Goal: Information Seeking & Learning: Learn about a topic

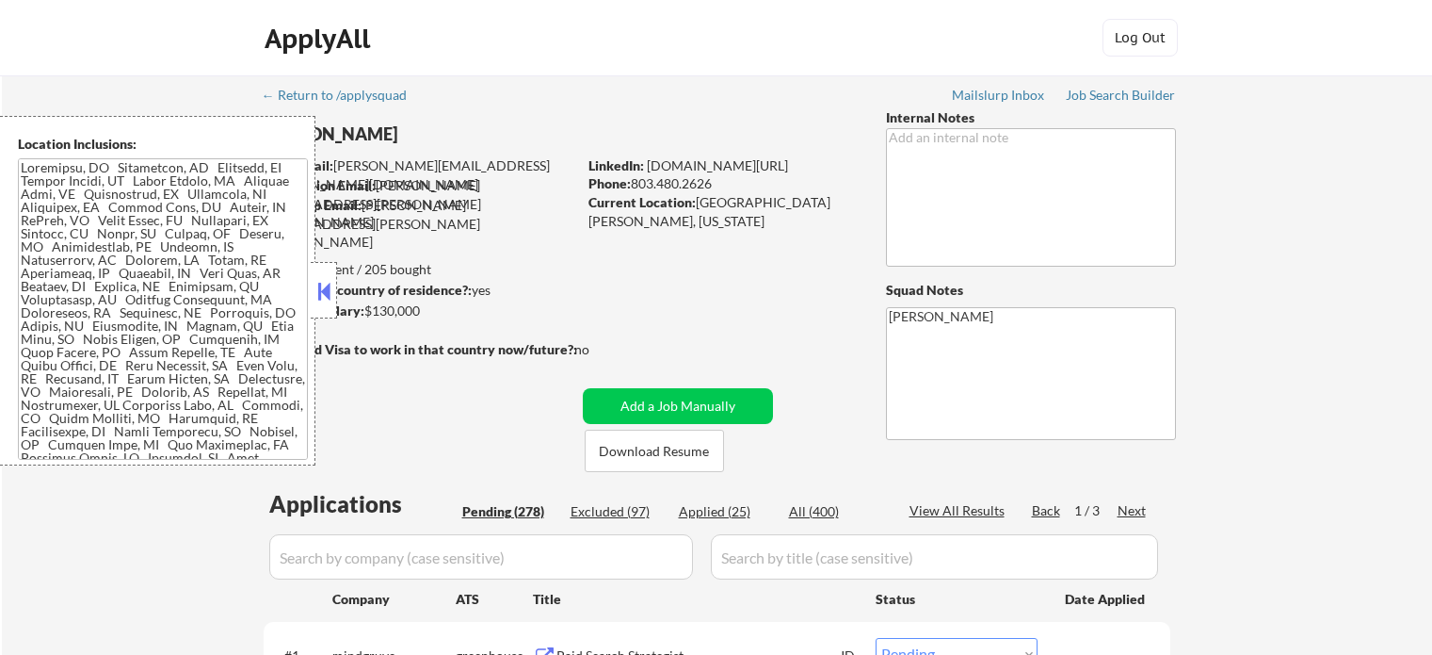
select select ""pending""
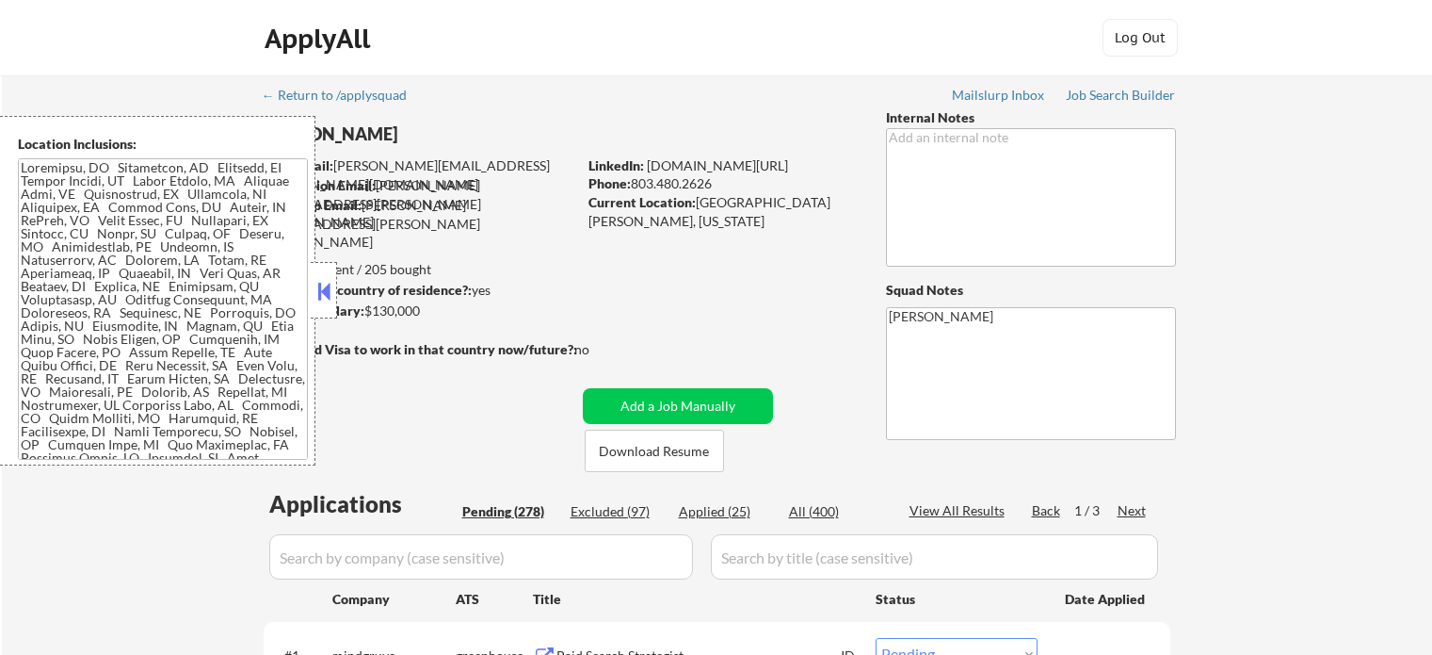
select select ""pending""
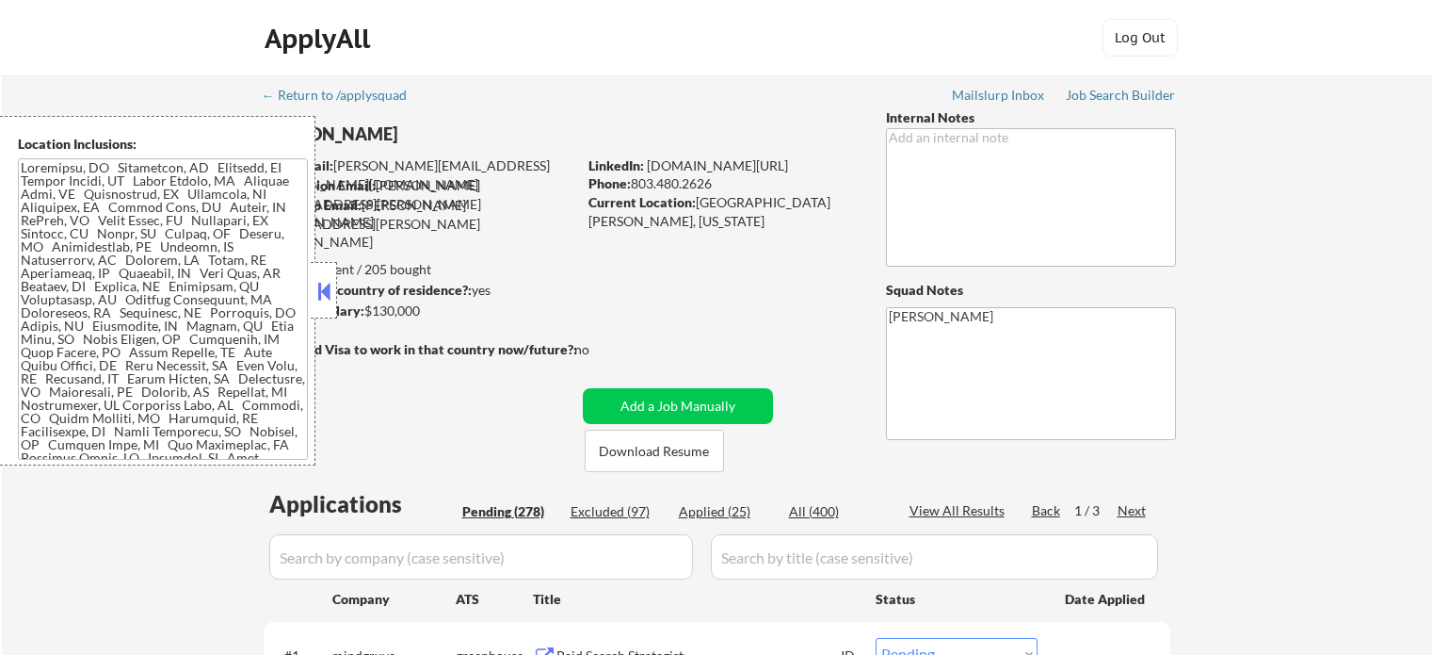
select select ""pending""
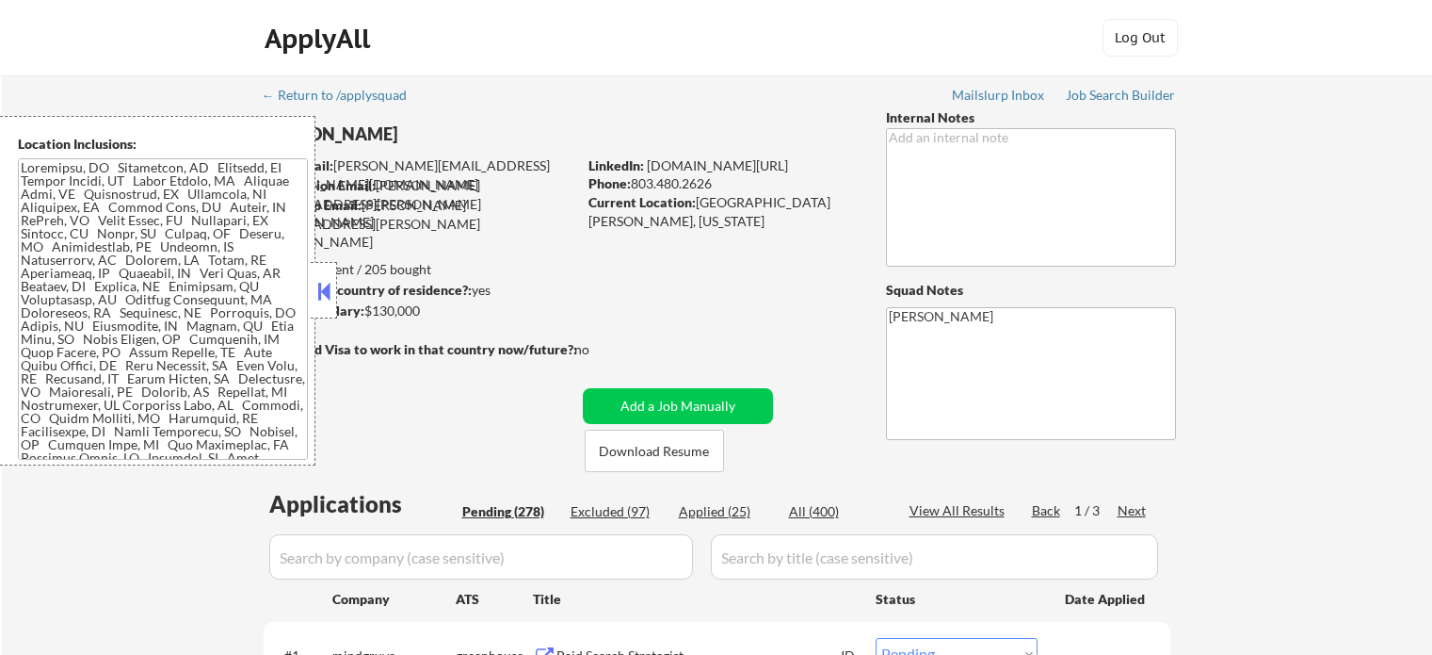
select select ""pending""
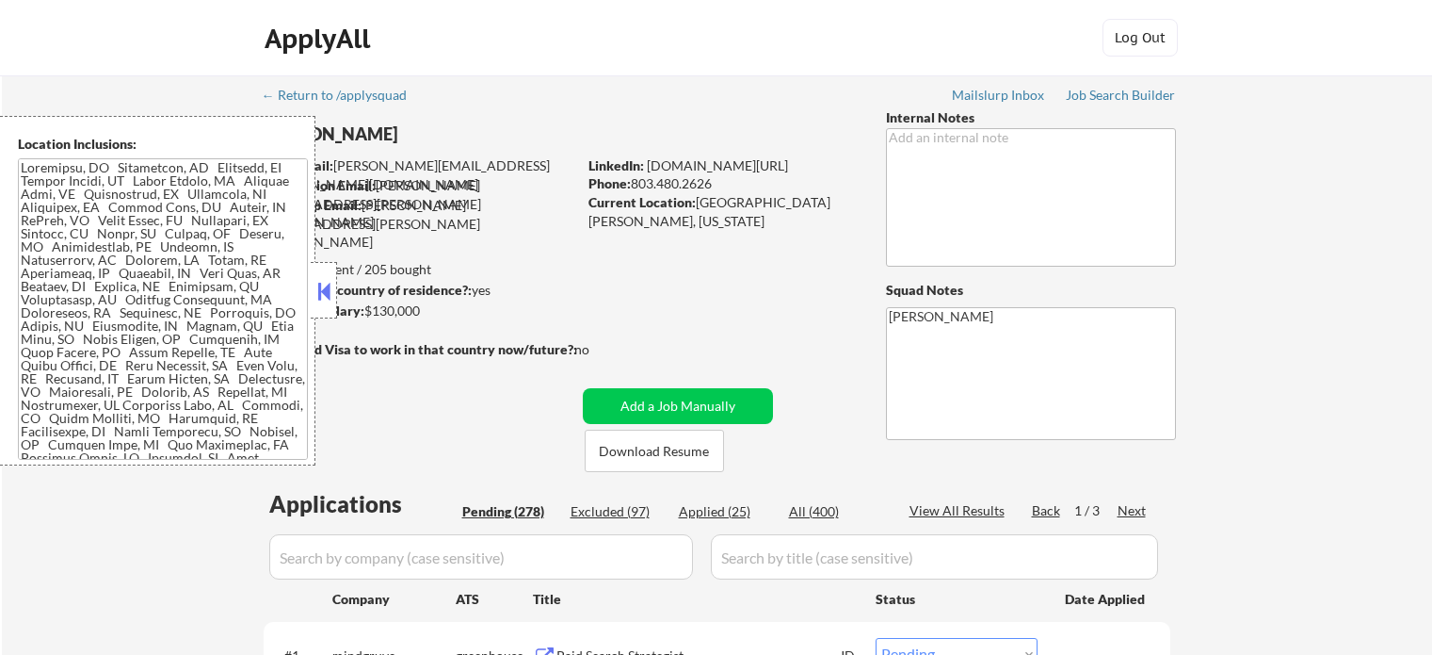
select select ""pending""
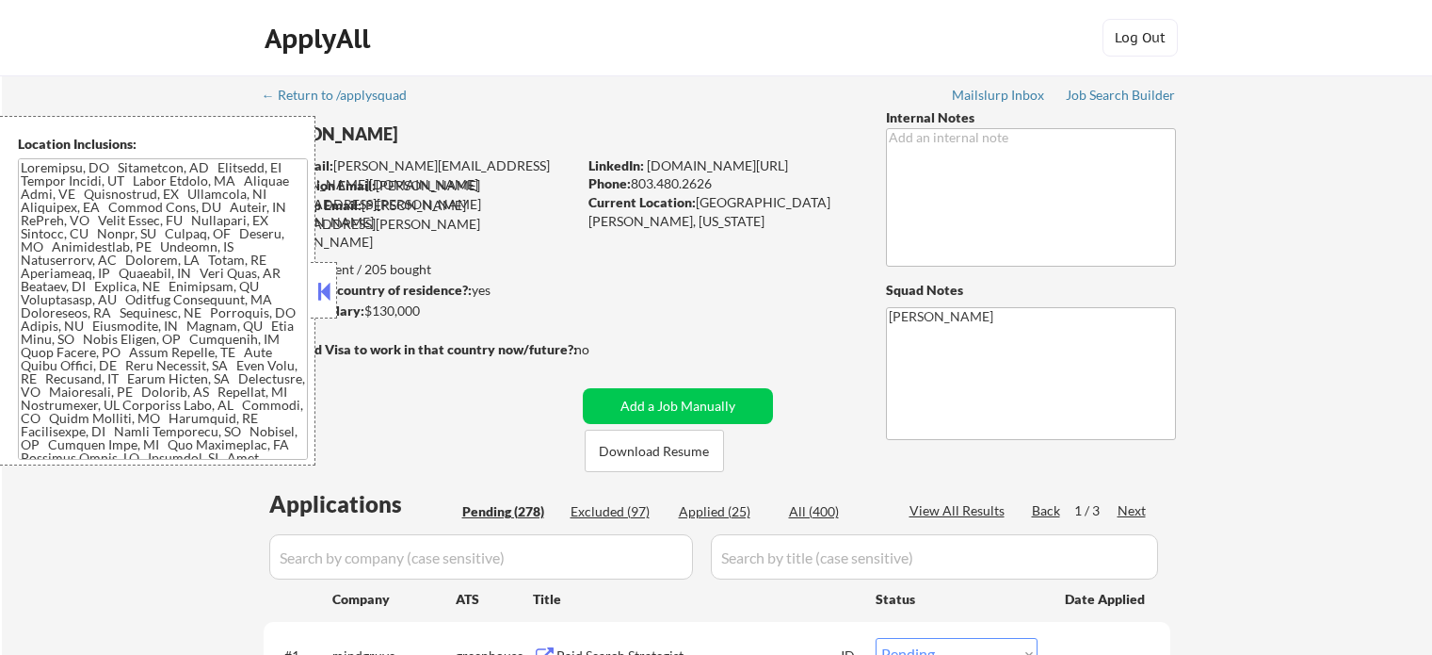
select select ""pending""
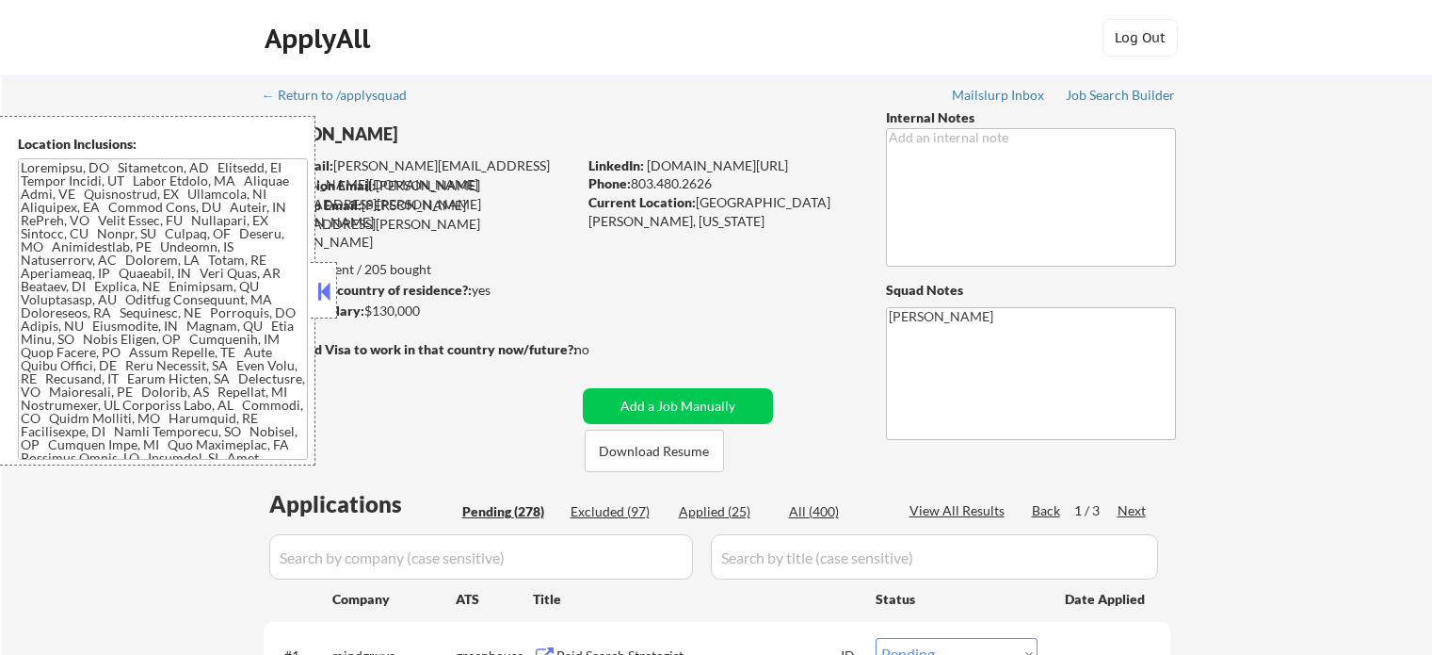
select select ""pending""
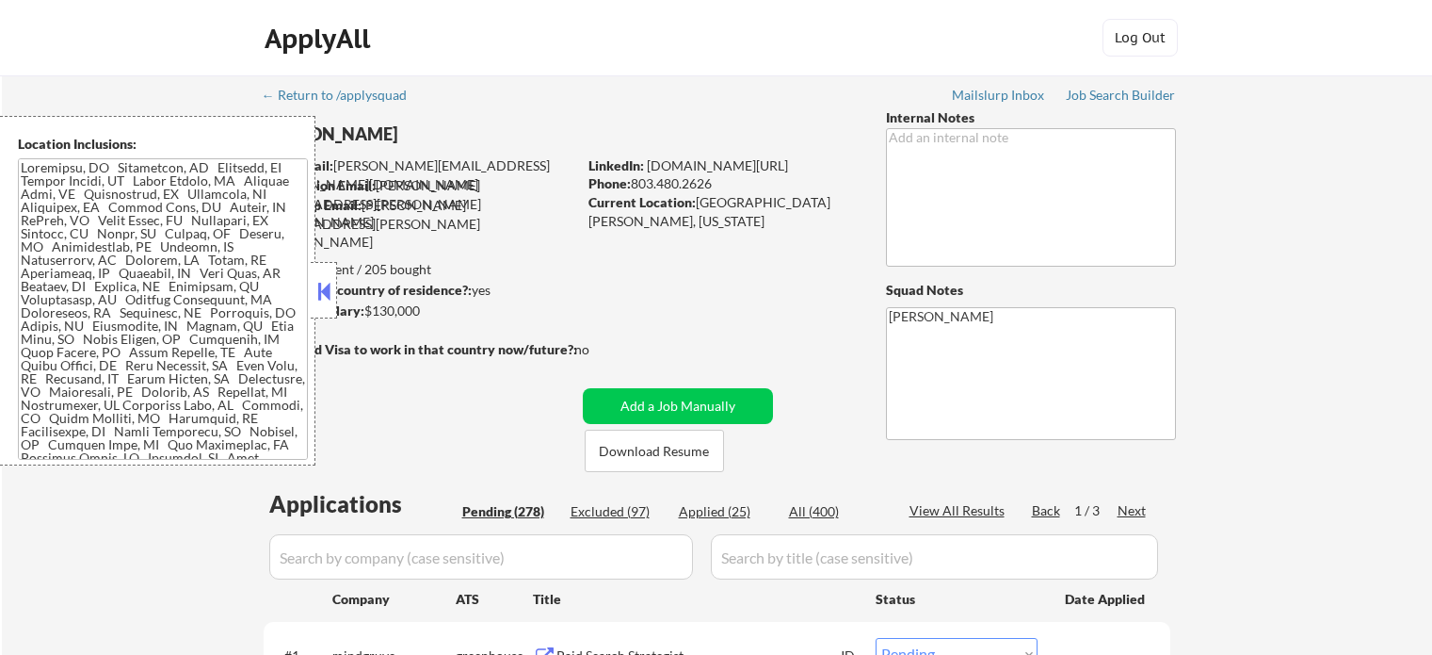
select select ""pending""
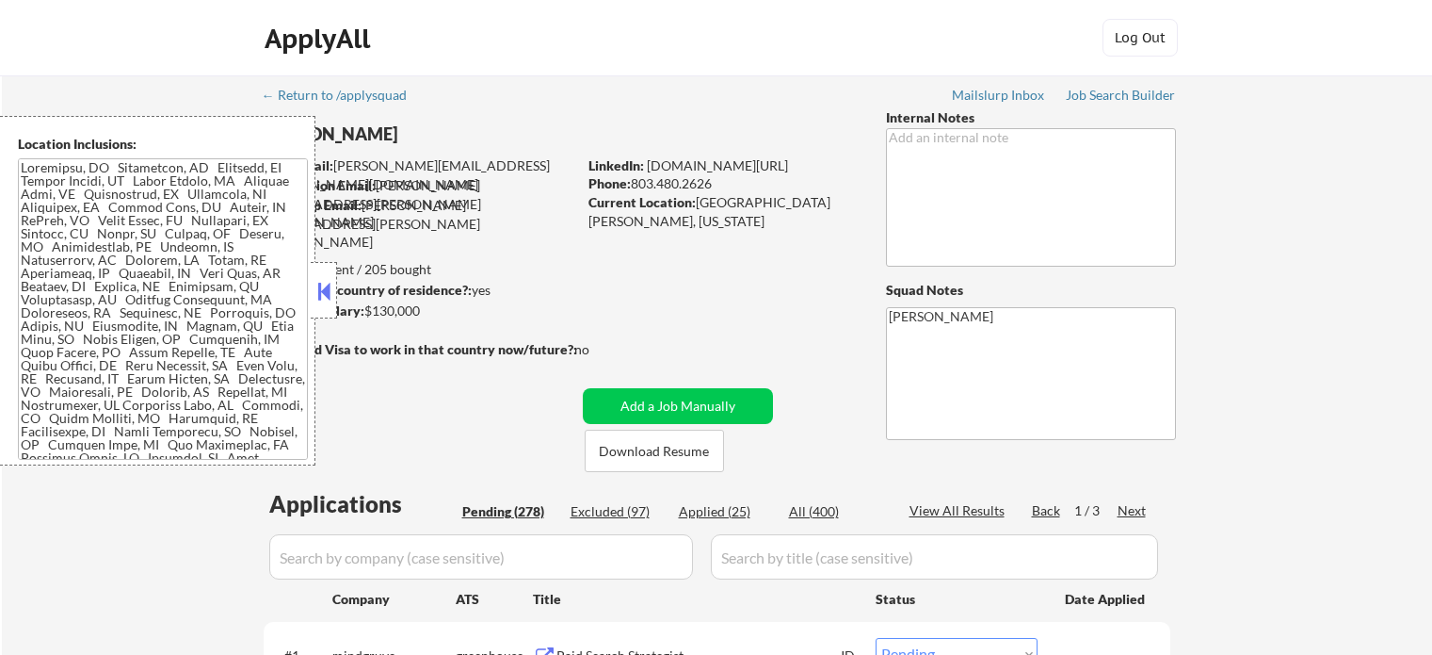
select select ""pending""
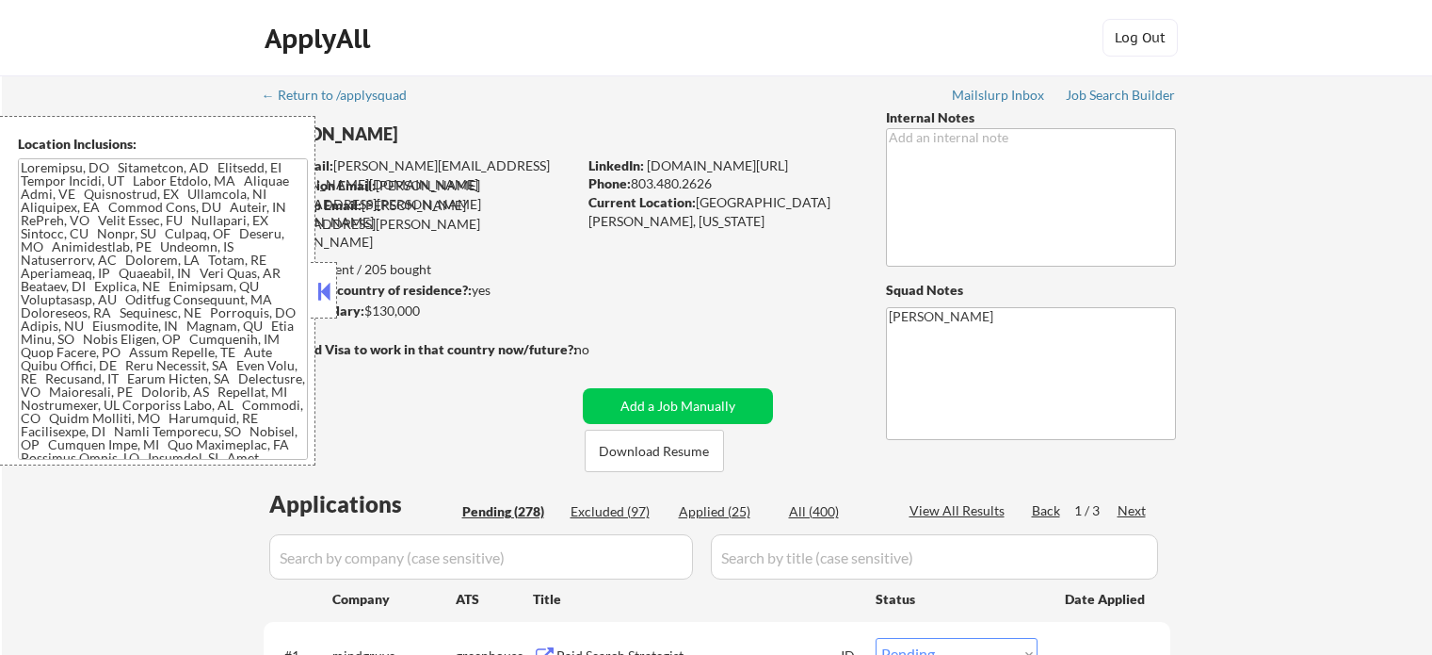
select select ""pending""
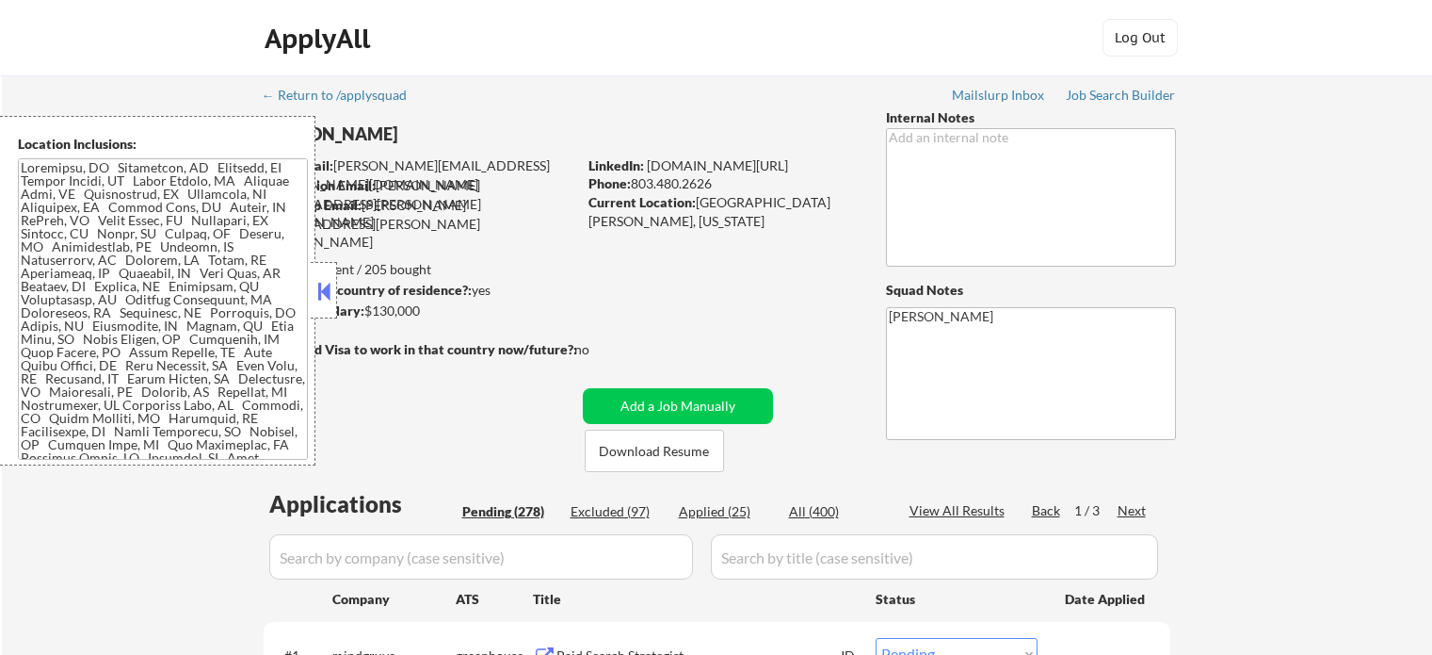
select select ""pending""
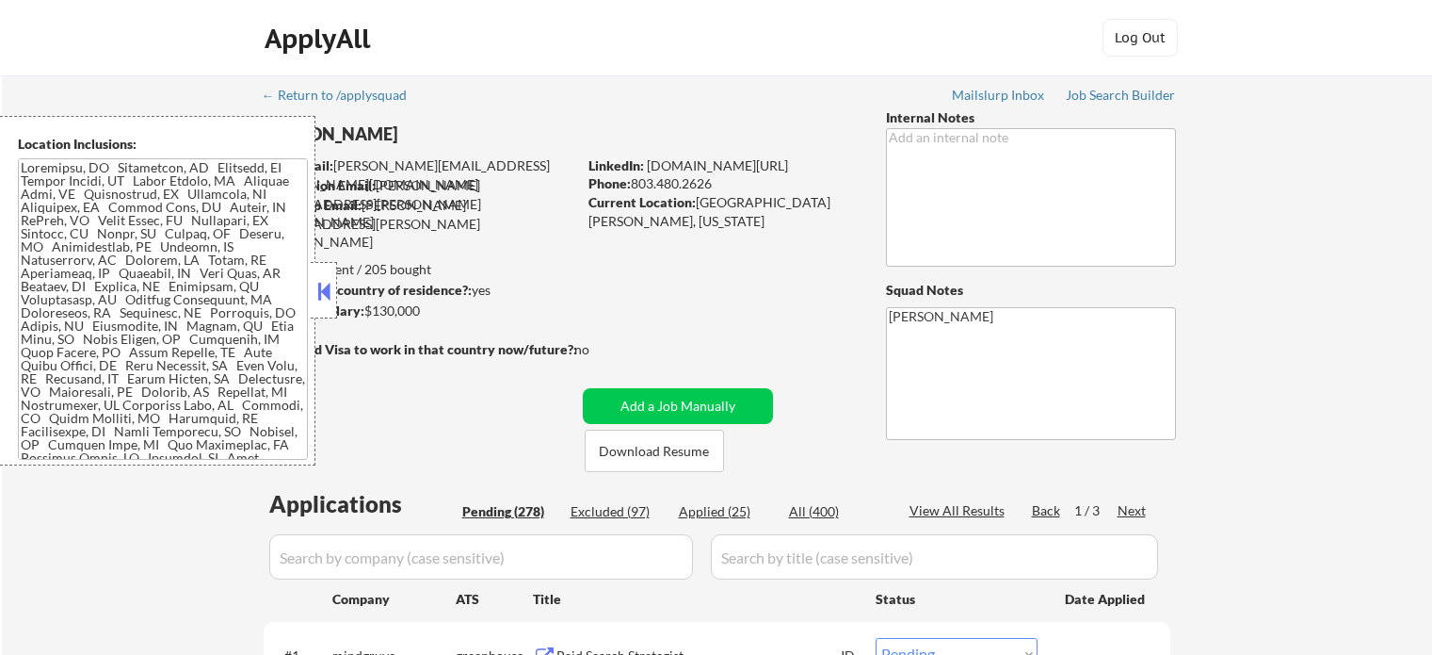
select select ""pending""
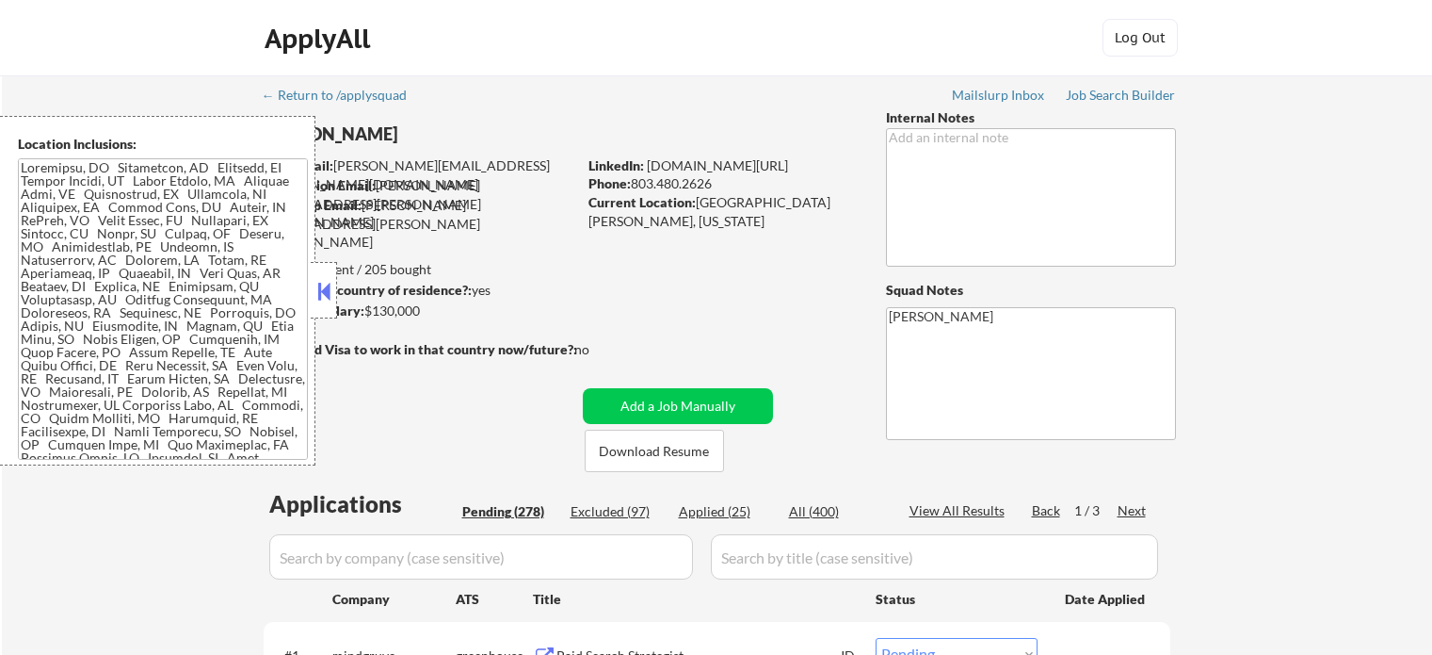
select select ""pending""
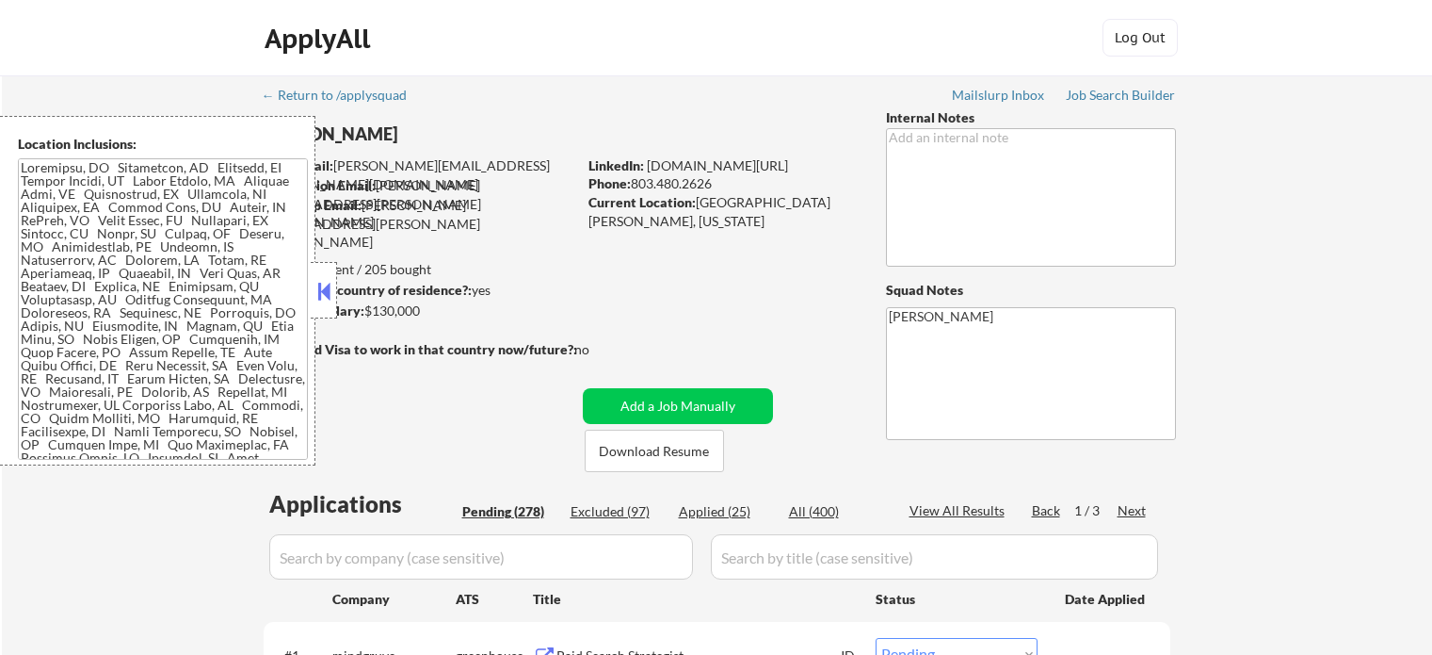
select select ""pending""
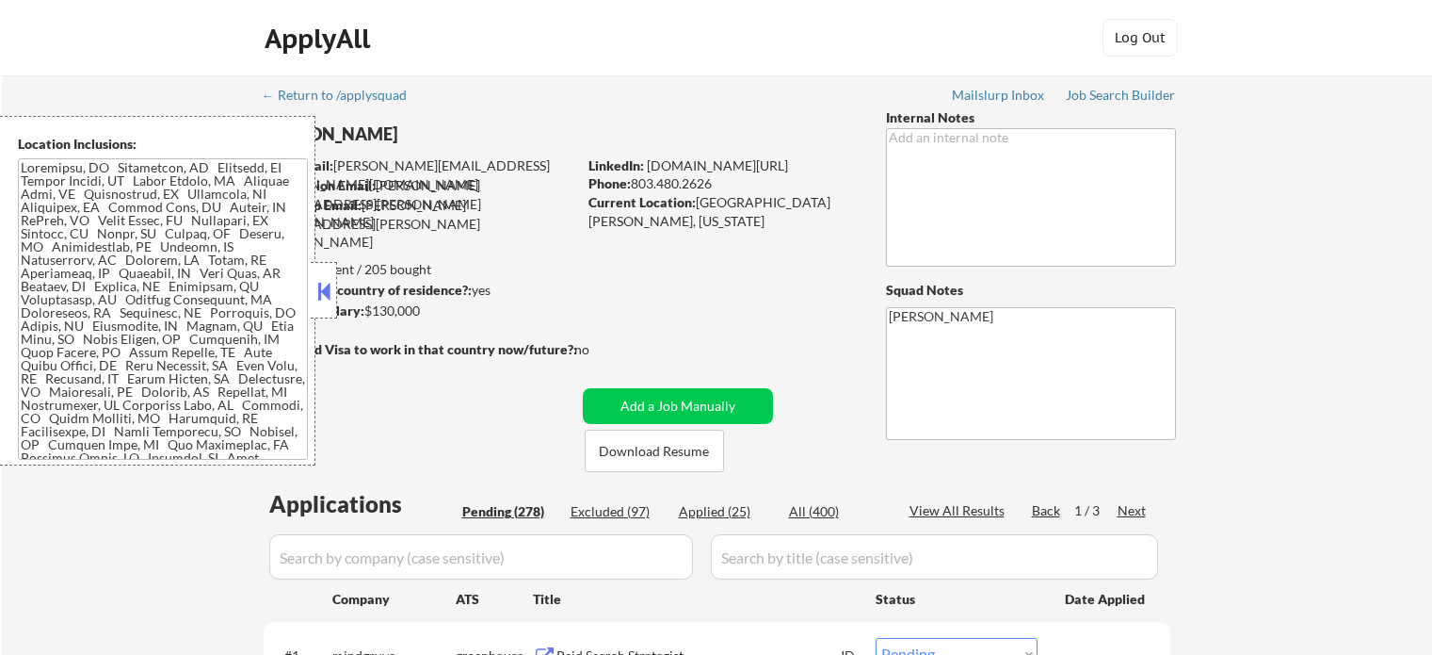
select select ""pending""
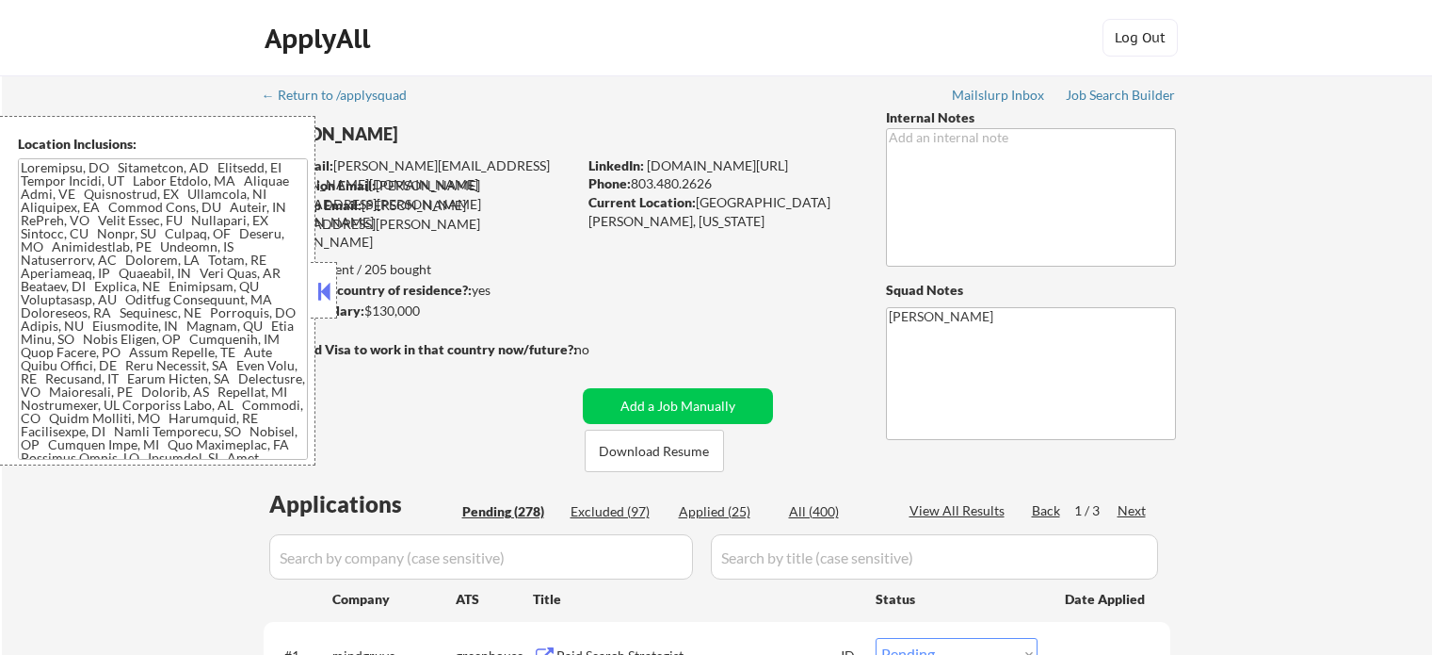
select select ""pending""
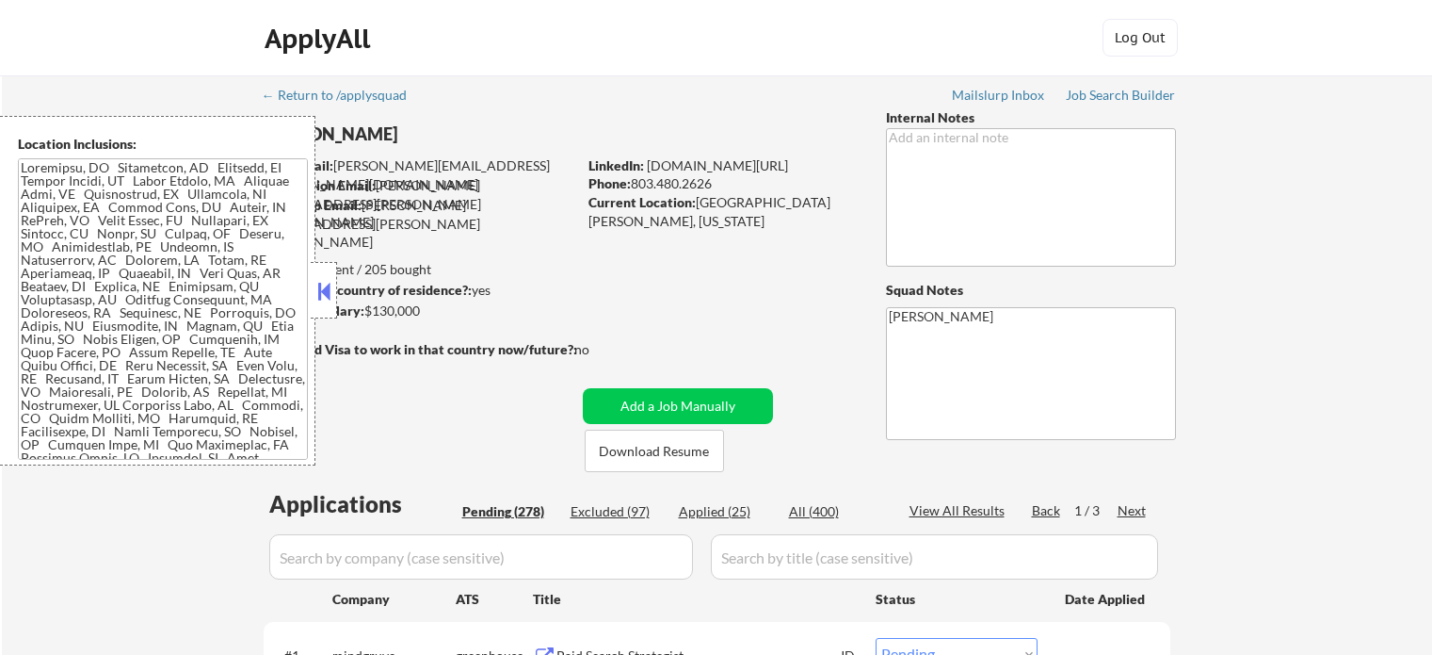
select select ""pending""
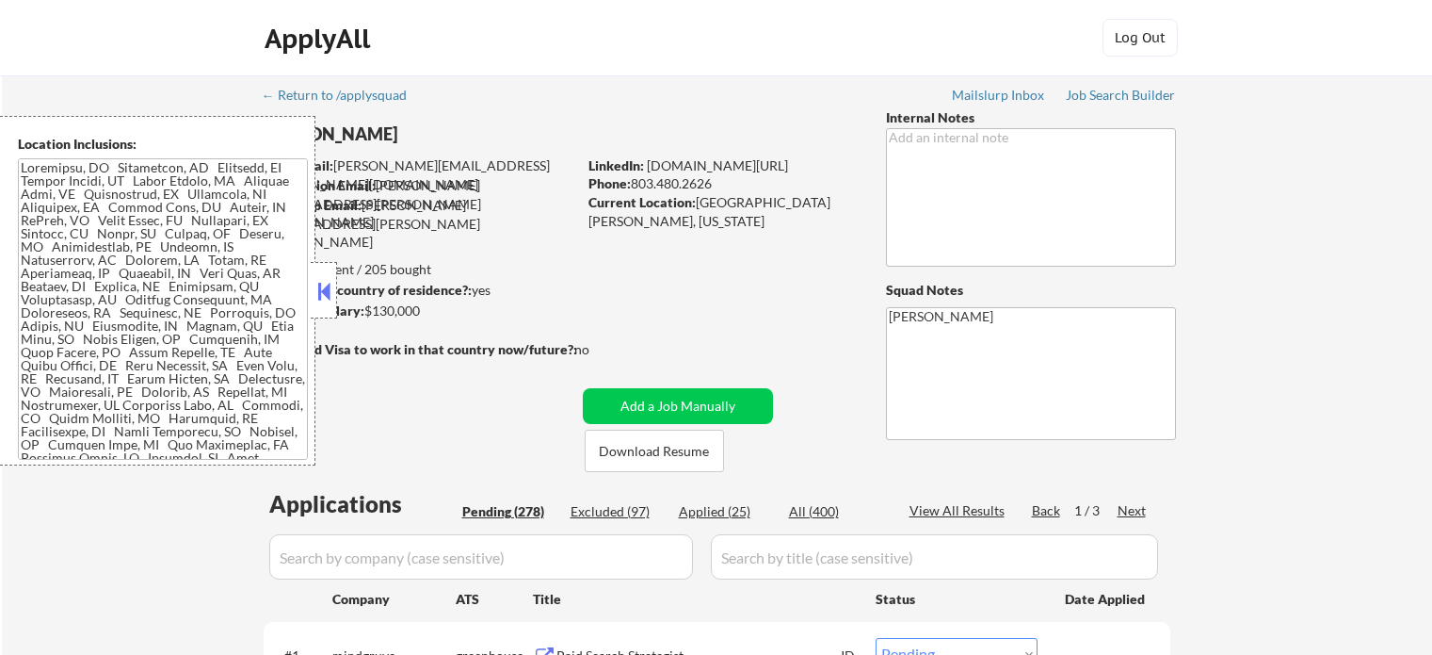
select select ""pending""
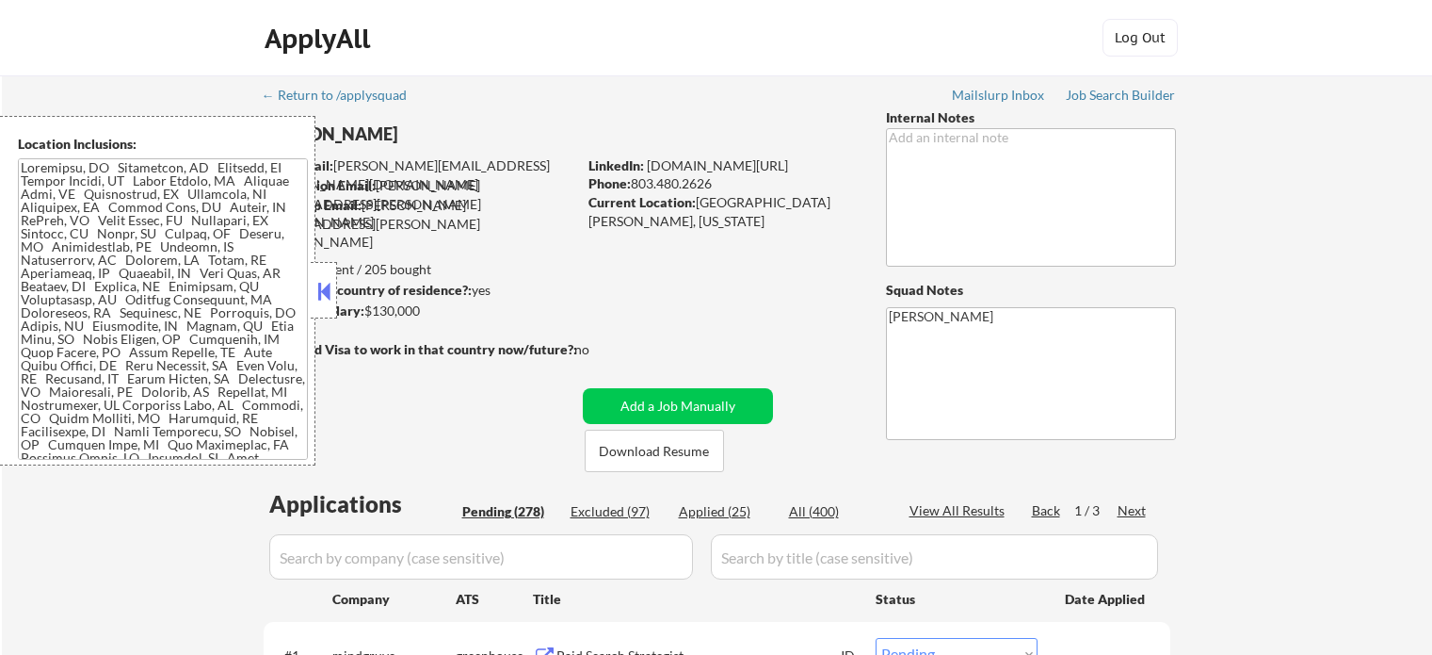
select select ""pending""
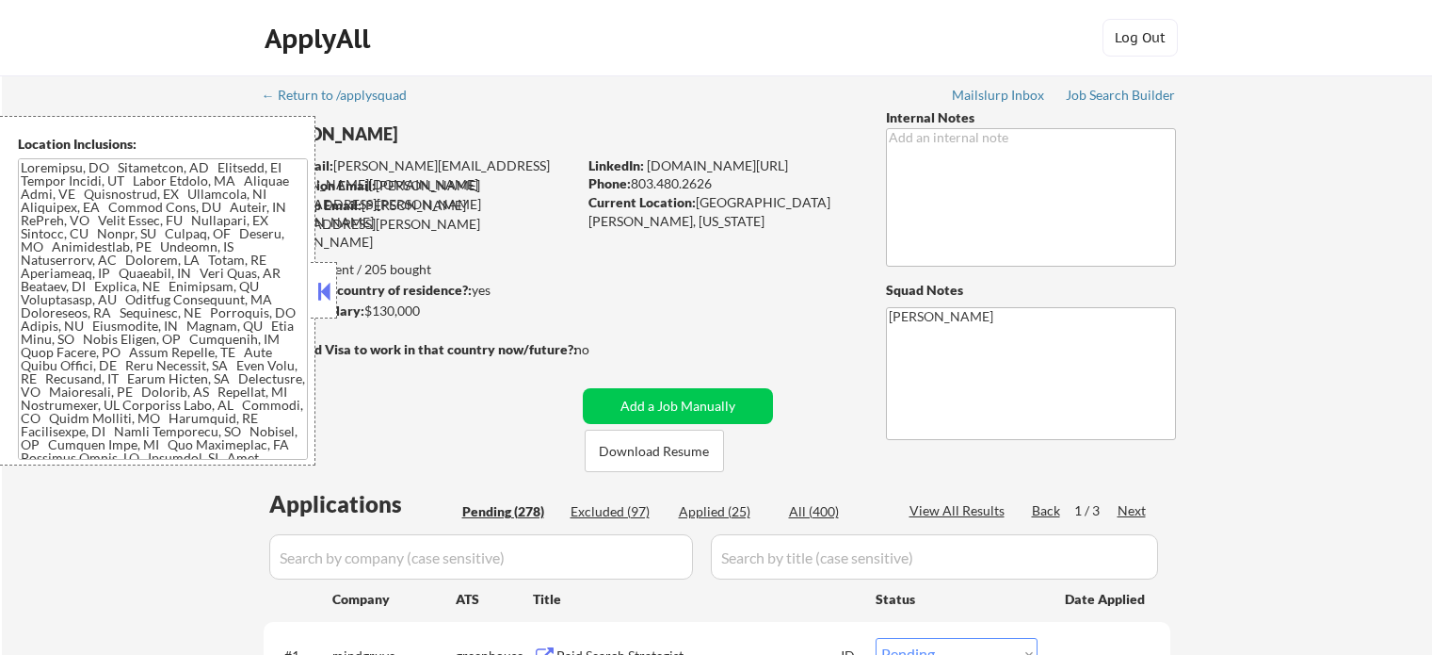
select select ""pending""
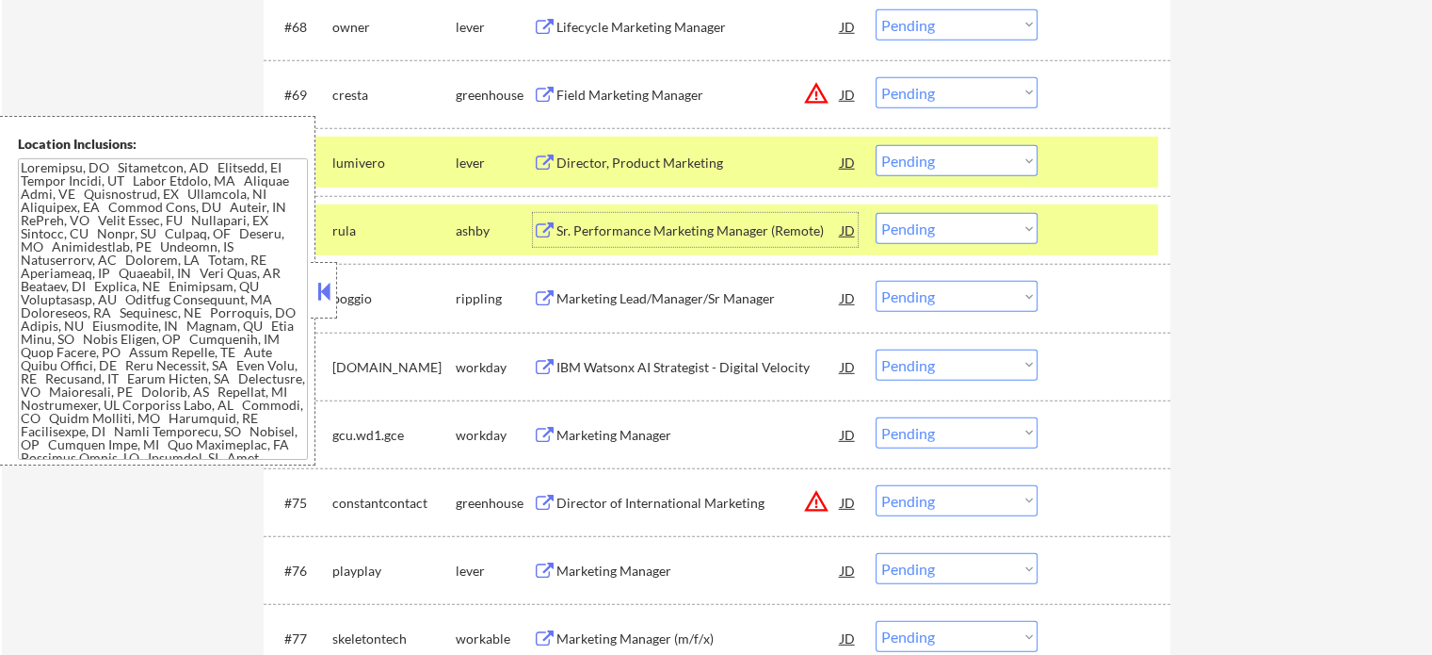
scroll to position [125, 0]
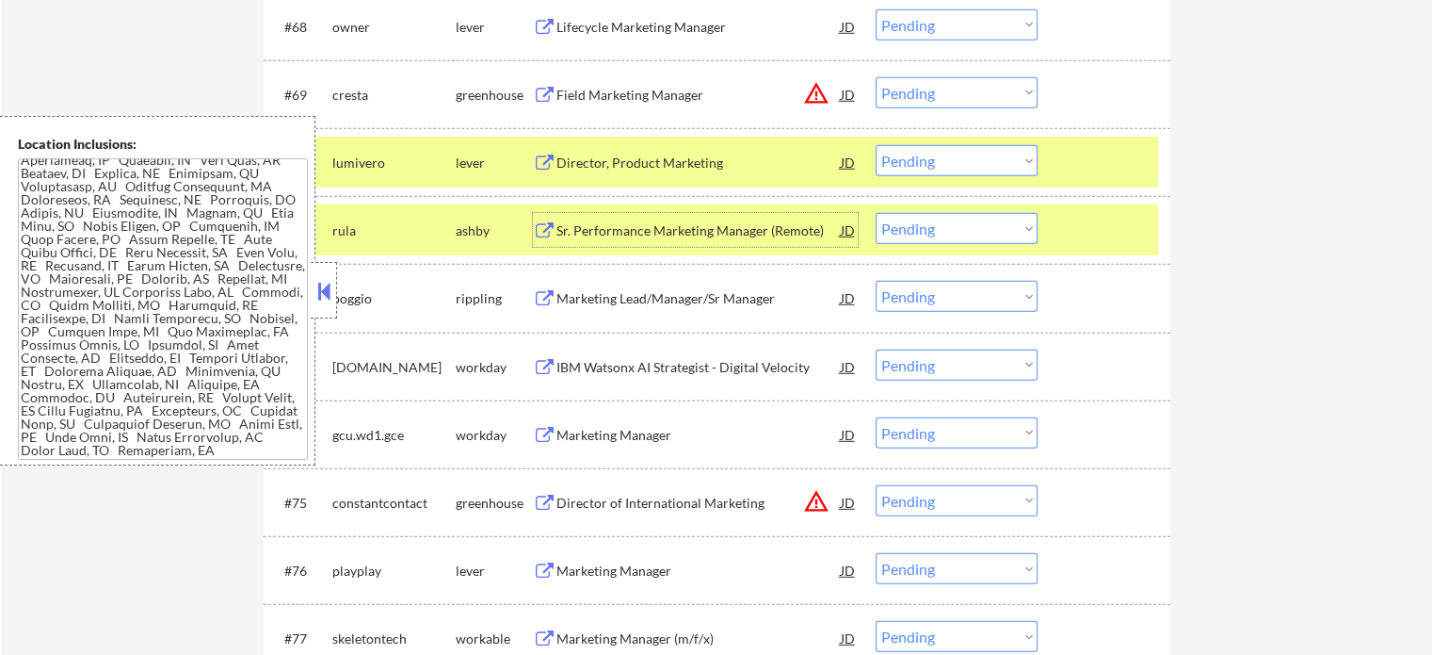
click at [641, 500] on div "Director of International Marketing" at bounding box center [699, 502] width 284 height 19
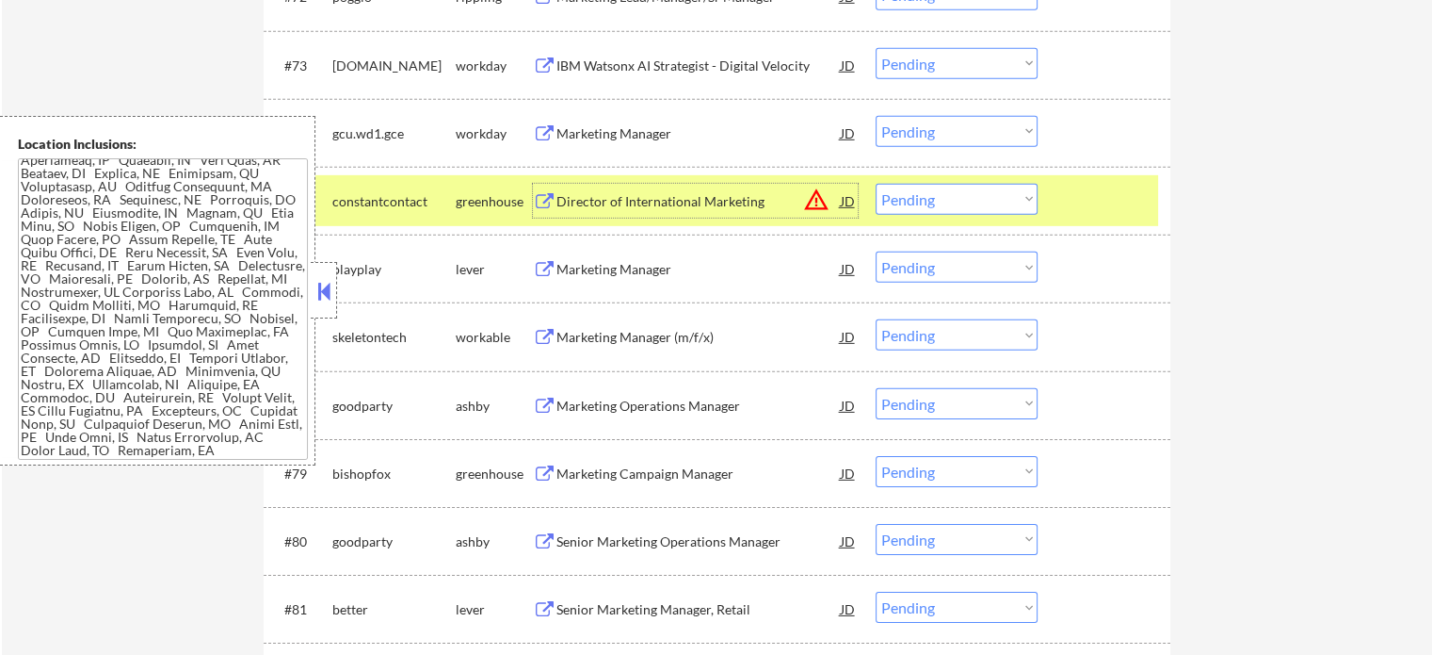
scroll to position [5933, 0]
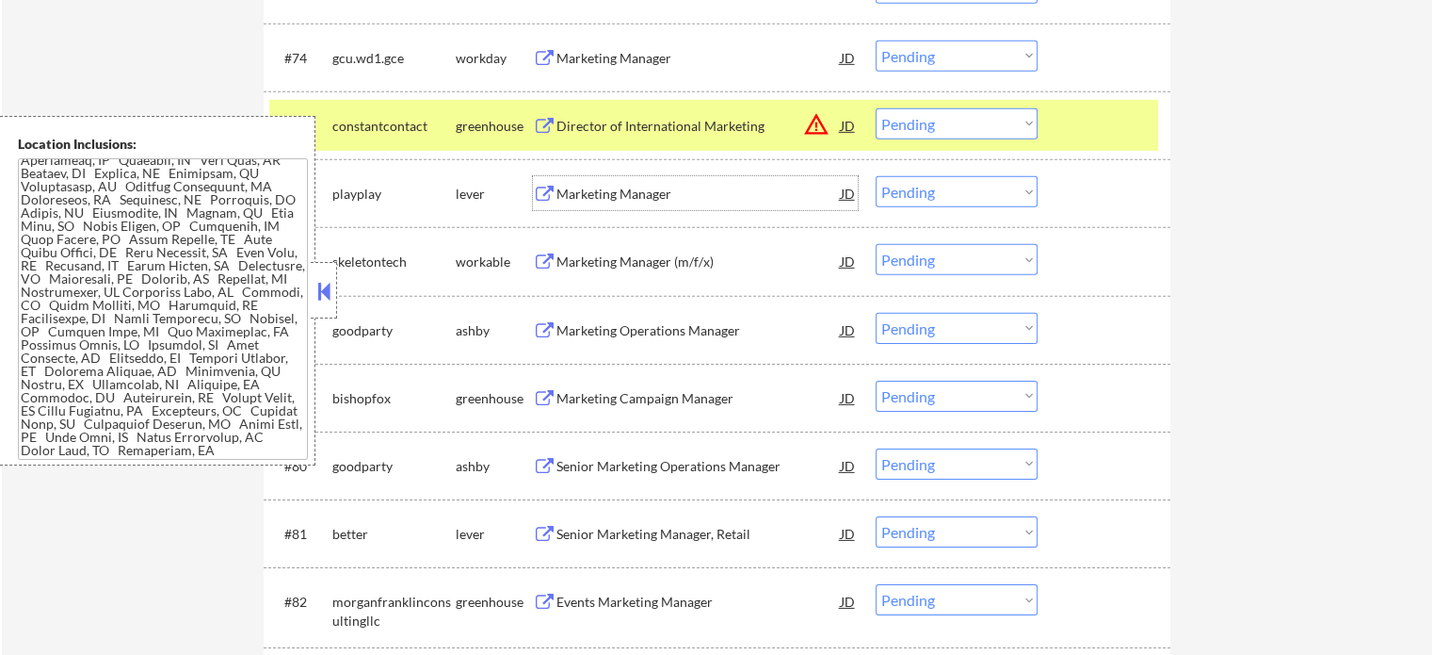
click at [610, 190] on div "Marketing Manager" at bounding box center [699, 194] width 284 height 19
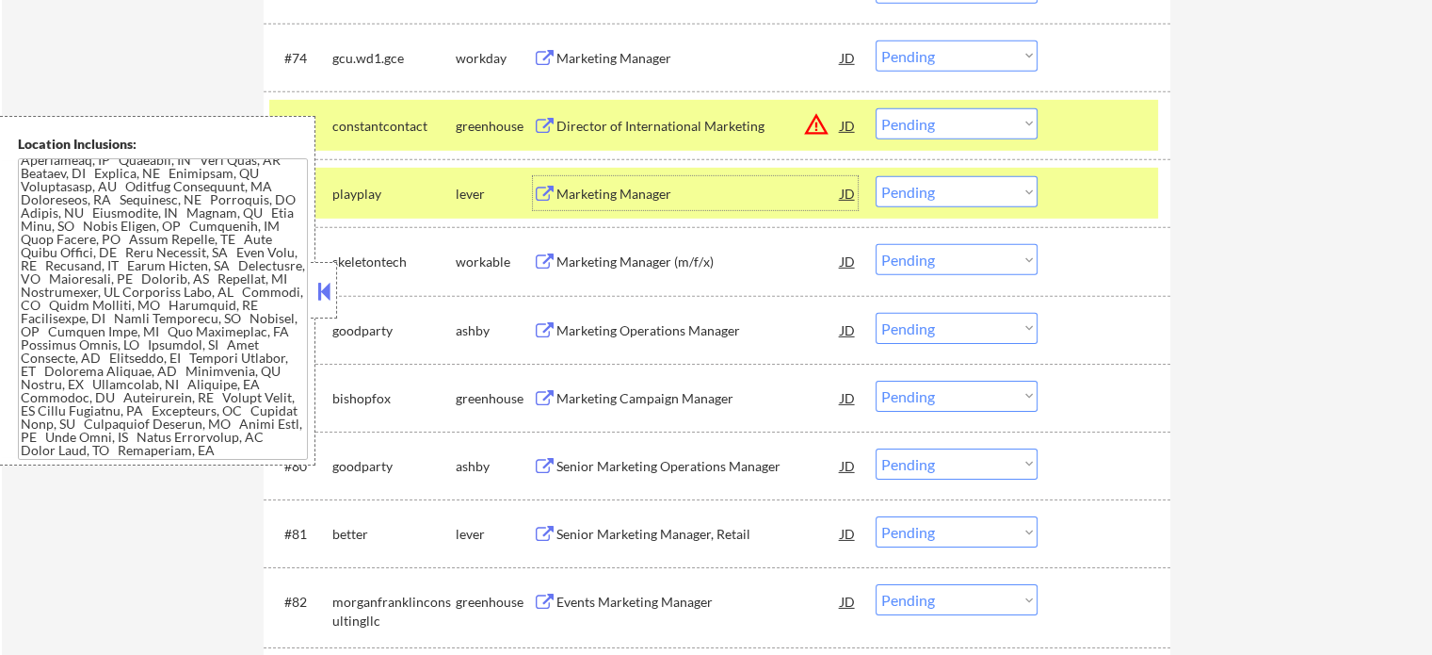
click at [647, 259] on div "Marketing Manager (m/f/x)" at bounding box center [699, 261] width 284 height 19
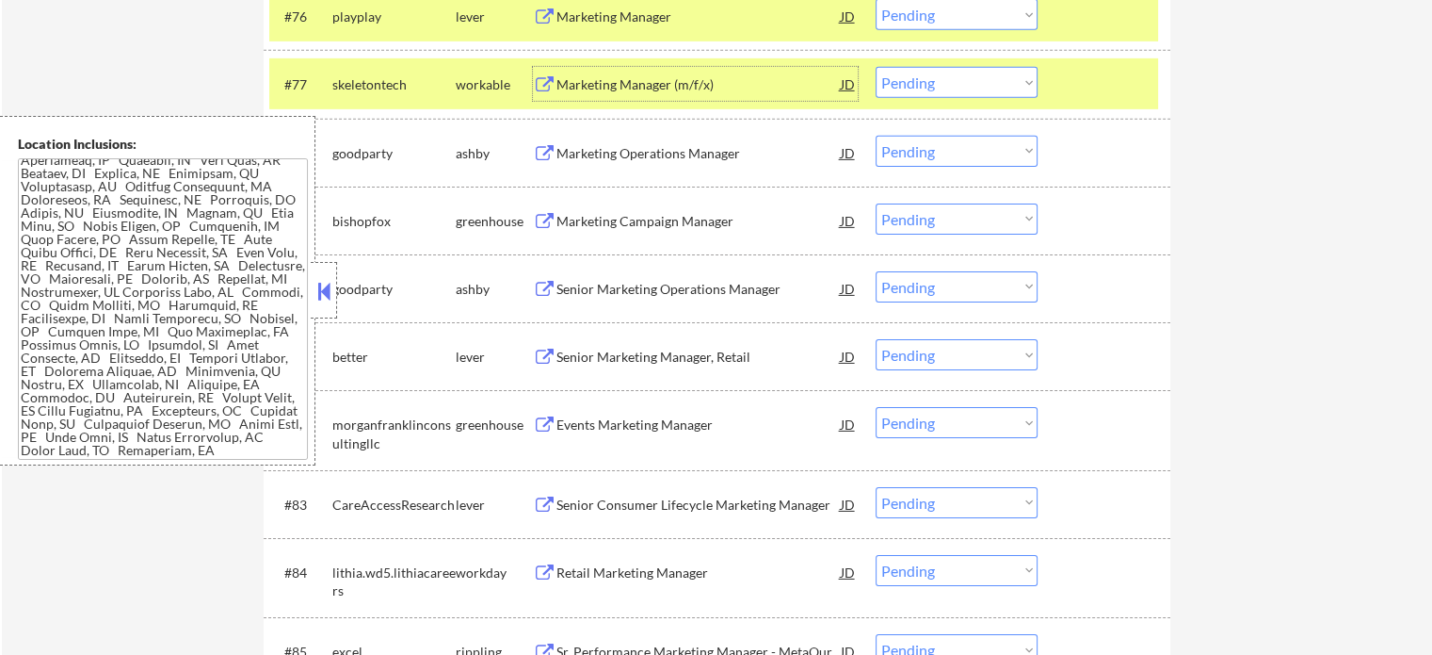
scroll to position [6121, 0]
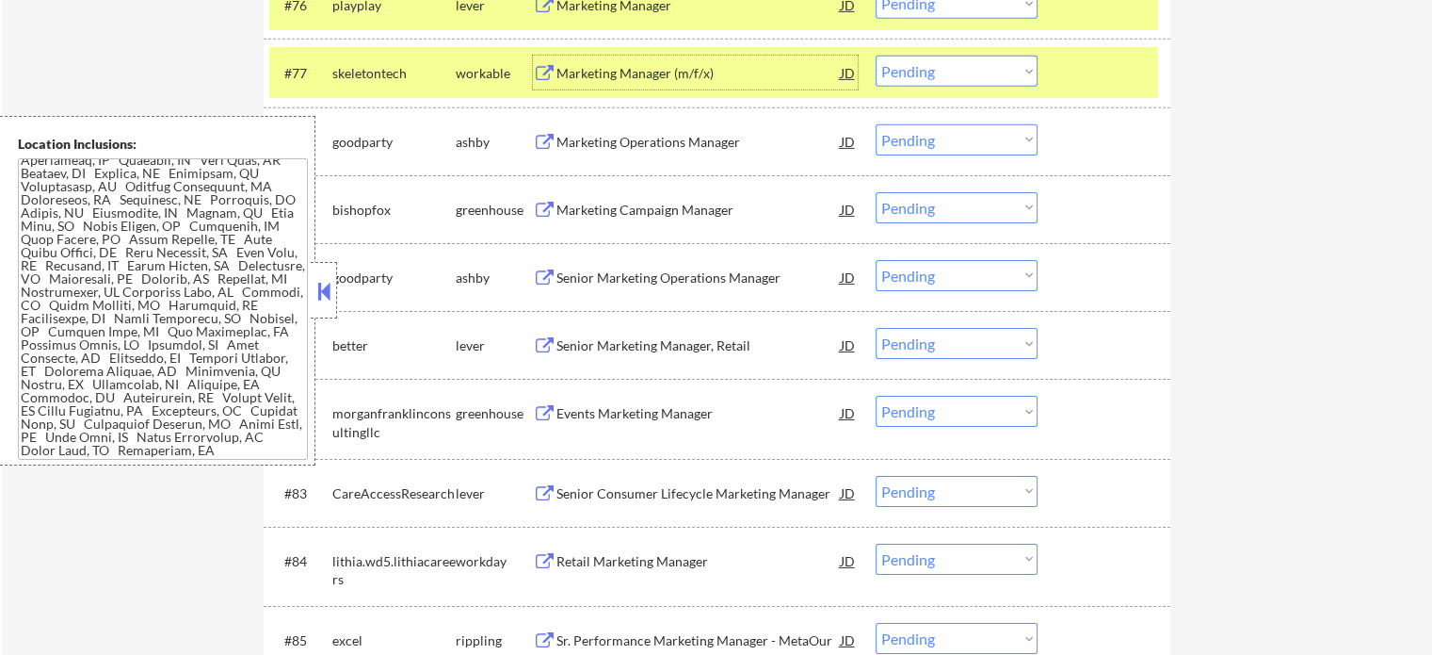
click at [648, 327] on div "#81 better lever Senior Marketing Manager, Retail JD Choose an option... Pendin…" at bounding box center [713, 344] width 889 height 51
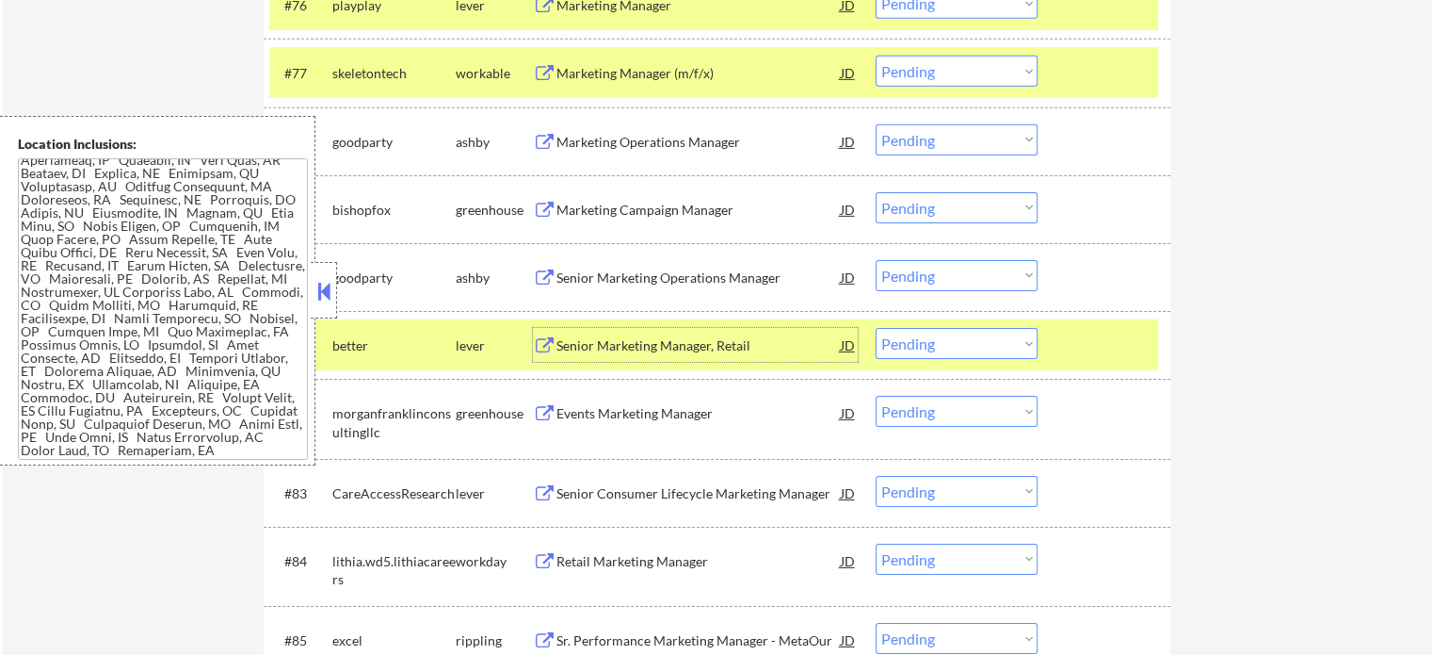
click at [648, 337] on div "Senior Marketing Manager, Retail" at bounding box center [699, 345] width 284 height 19
